Goal: Task Accomplishment & Management: Manage account settings

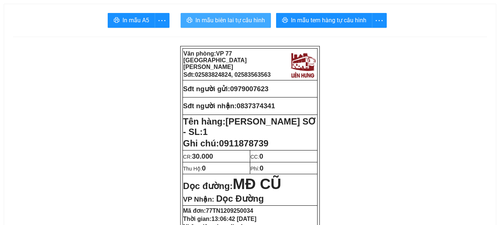
click at [239, 16] on span "In mẫu biên lai tự cấu hình" at bounding box center [230, 20] width 70 height 9
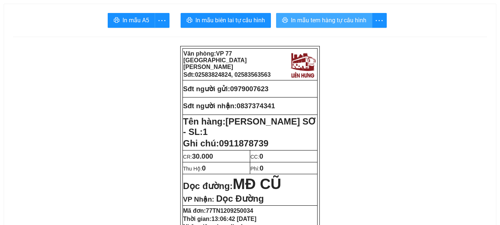
click at [342, 22] on span "In mẫu tem hàng tự cấu hình" at bounding box center [328, 20] width 75 height 9
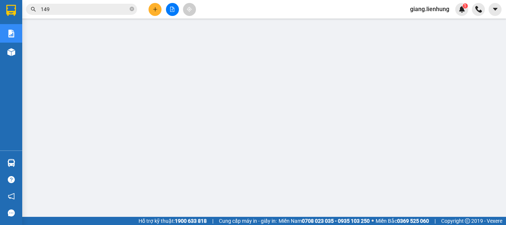
click at [439, 10] on span "giang.lienhung" at bounding box center [429, 8] width 51 height 9
click at [423, 24] on span "Đăng xuất" at bounding box center [432, 23] width 36 height 8
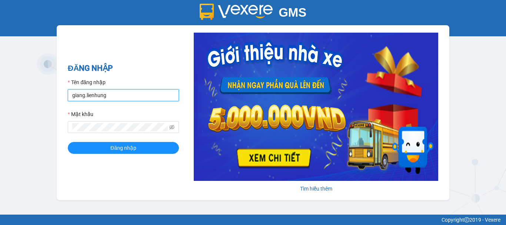
click at [105, 98] on input "giang.lienhung" at bounding box center [123, 95] width 111 height 12
type input "thi.lienhung"
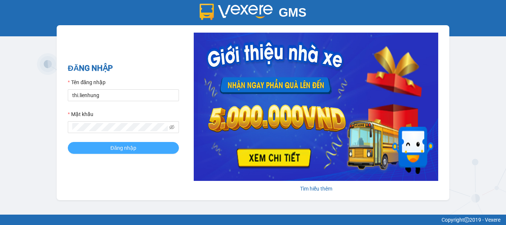
click at [164, 145] on button "Đăng nhập" at bounding box center [123, 148] width 111 height 12
